Goal: Information Seeking & Learning: Learn about a topic

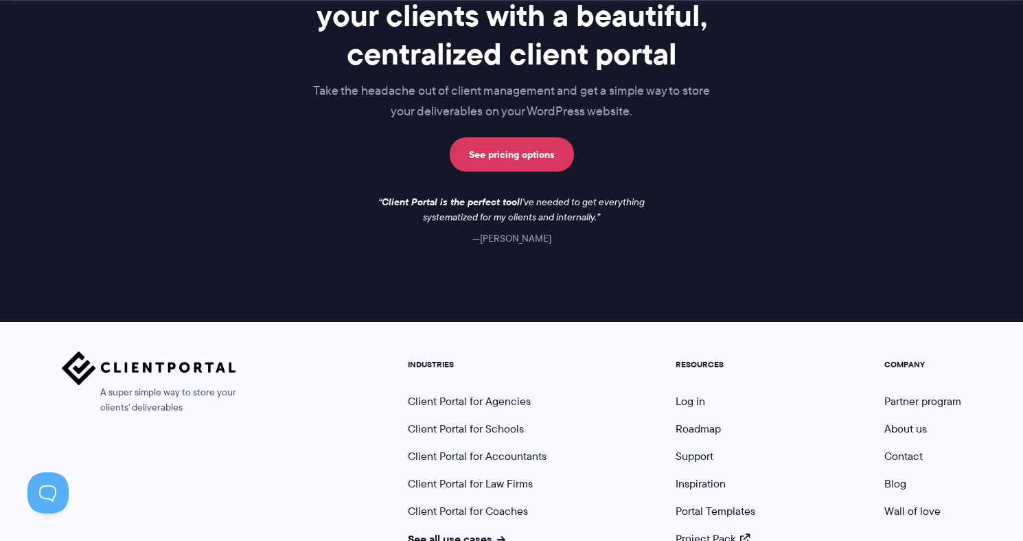
scroll to position [1275, 0]
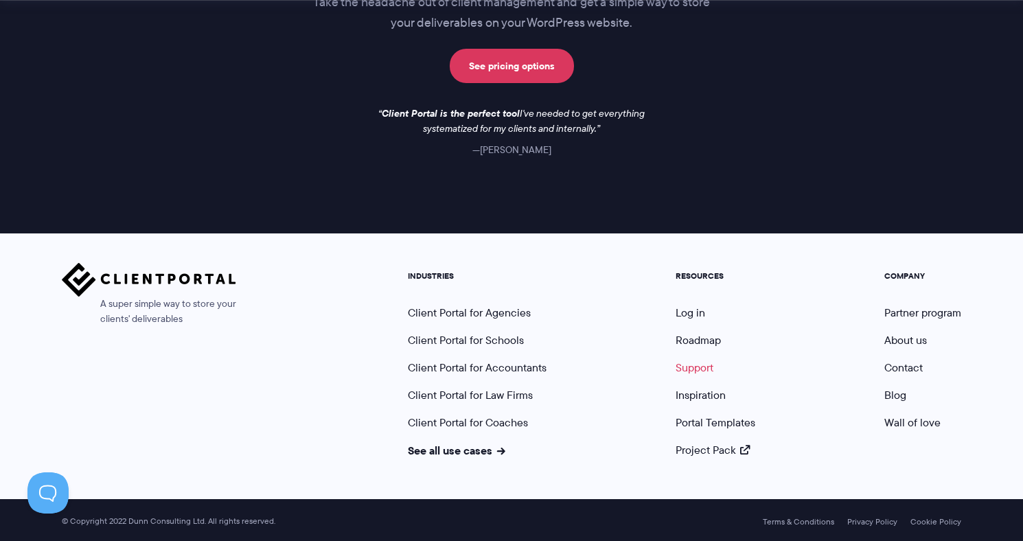
click at [681, 372] on link "Support" at bounding box center [694, 368] width 38 height 16
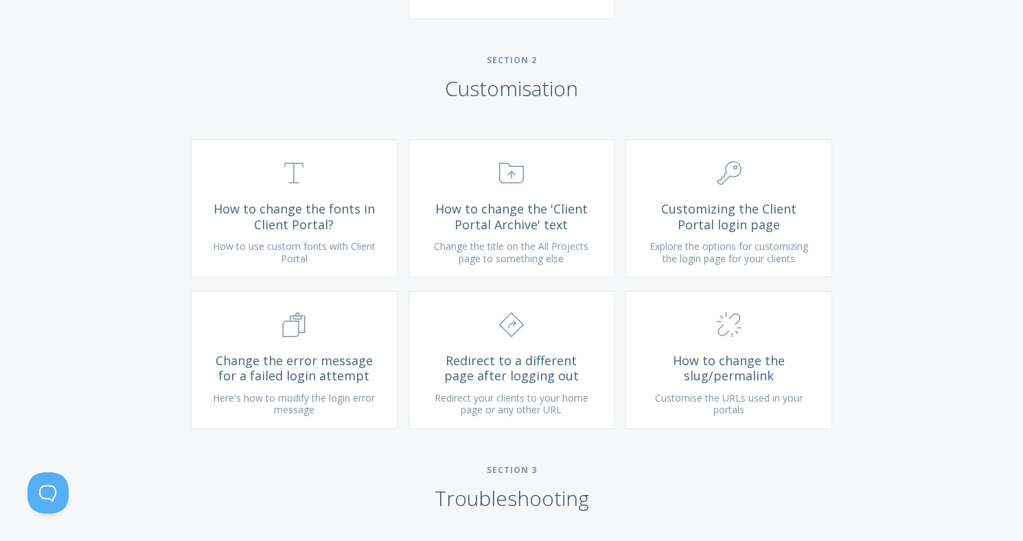
scroll to position [1143, 0]
